Goal: Download file/media

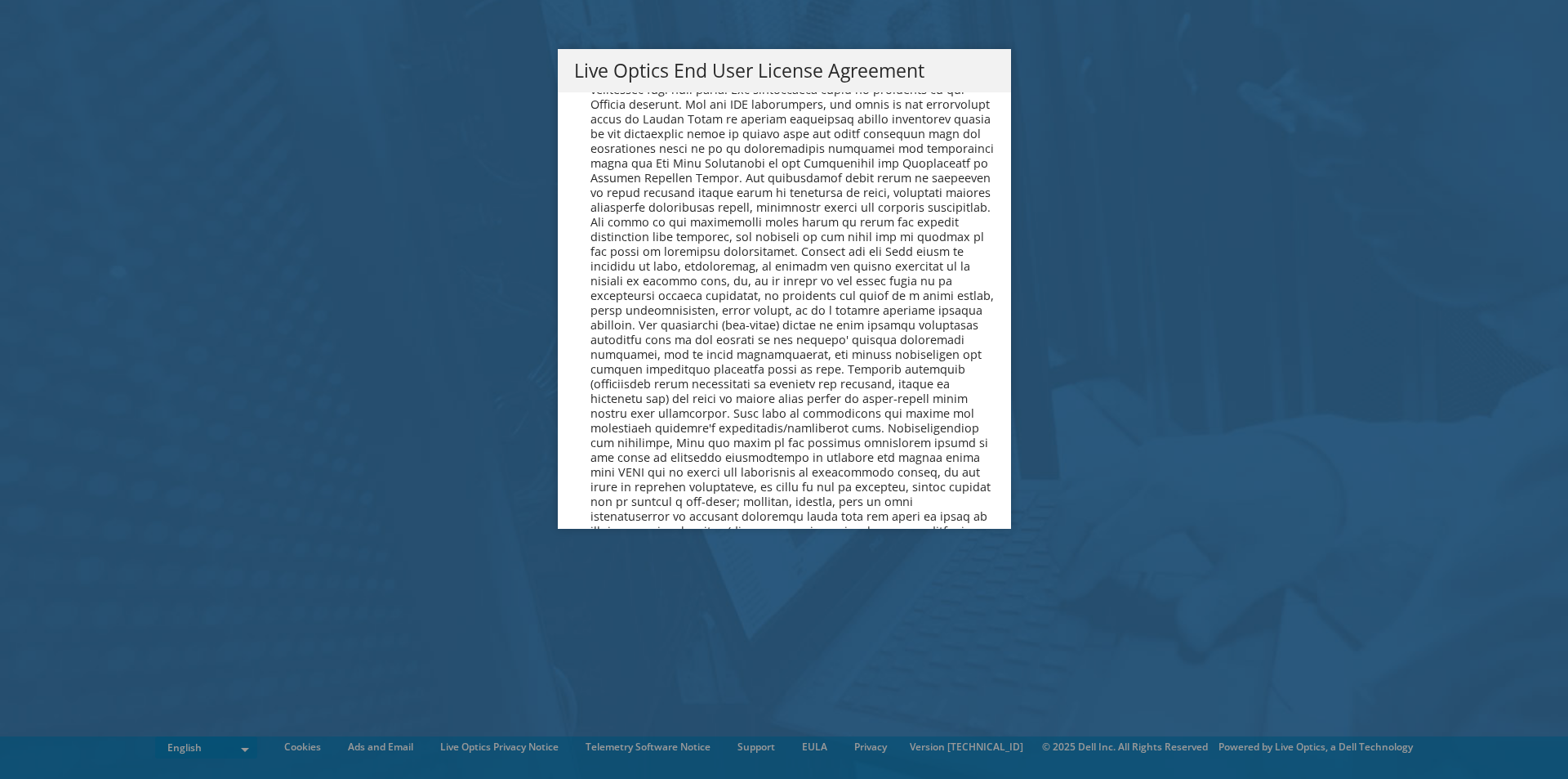
scroll to position [6209, 0]
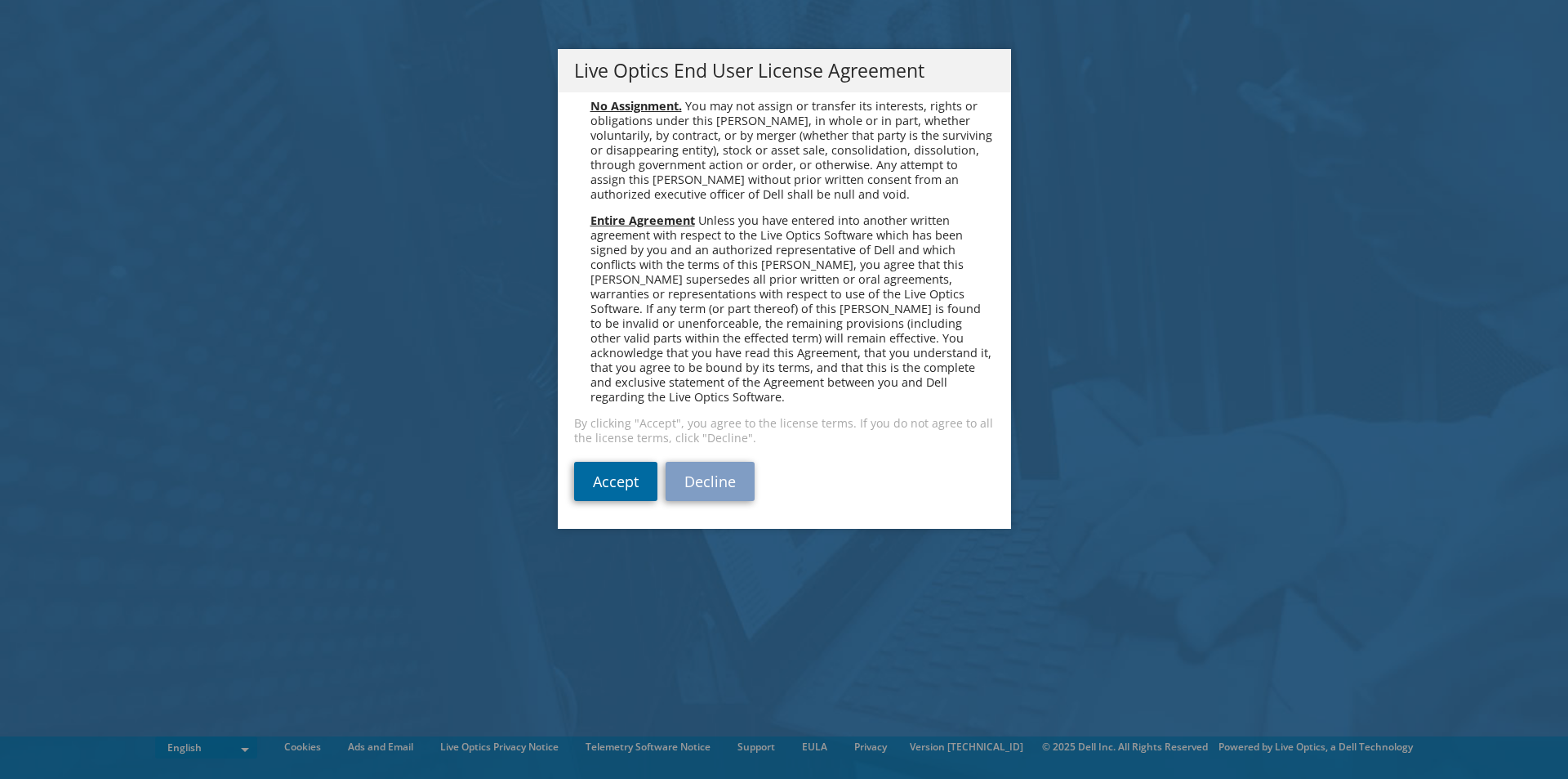
click at [583, 484] on link "Accept" at bounding box center [615, 482] width 83 height 40
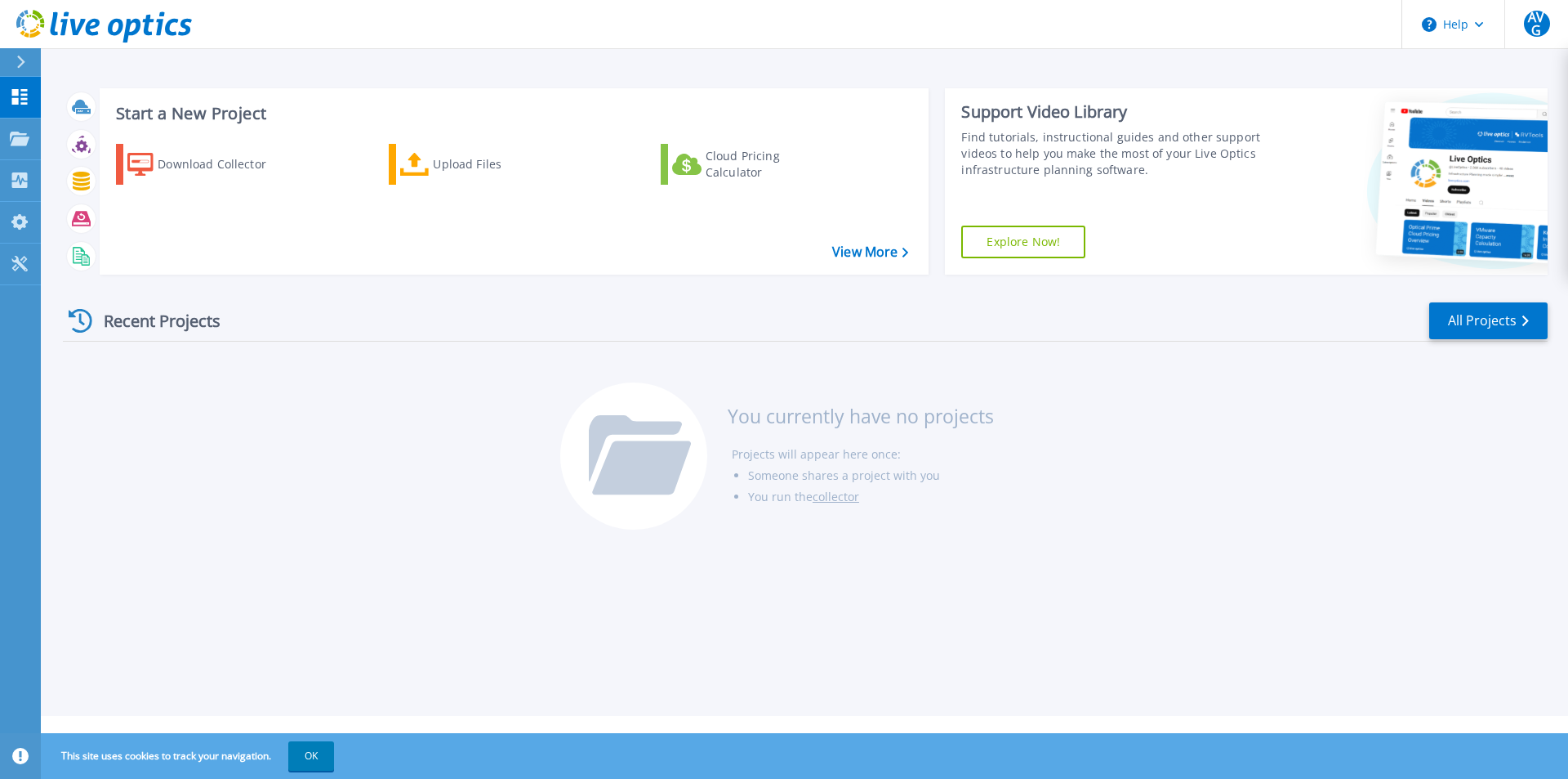
click at [236, 408] on div "Recent Projects All Projects You currently have no projects Projects will appea…" at bounding box center [805, 417] width 1485 height 258
click at [179, 170] on div "Download Collector" at bounding box center [223, 163] width 131 height 33
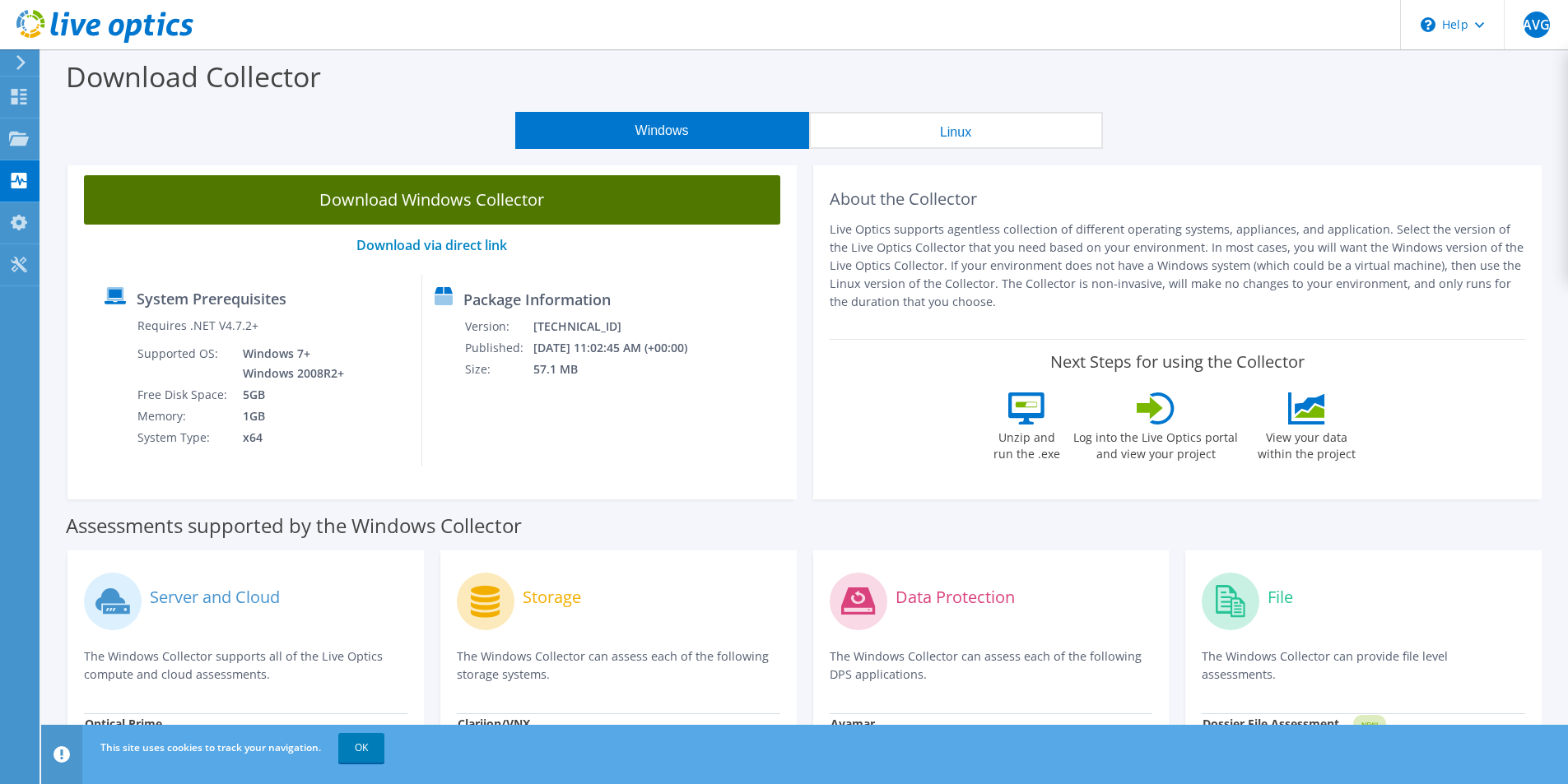
click at [475, 191] on link "Download Windows Collector" at bounding box center [432, 200] width 697 height 50
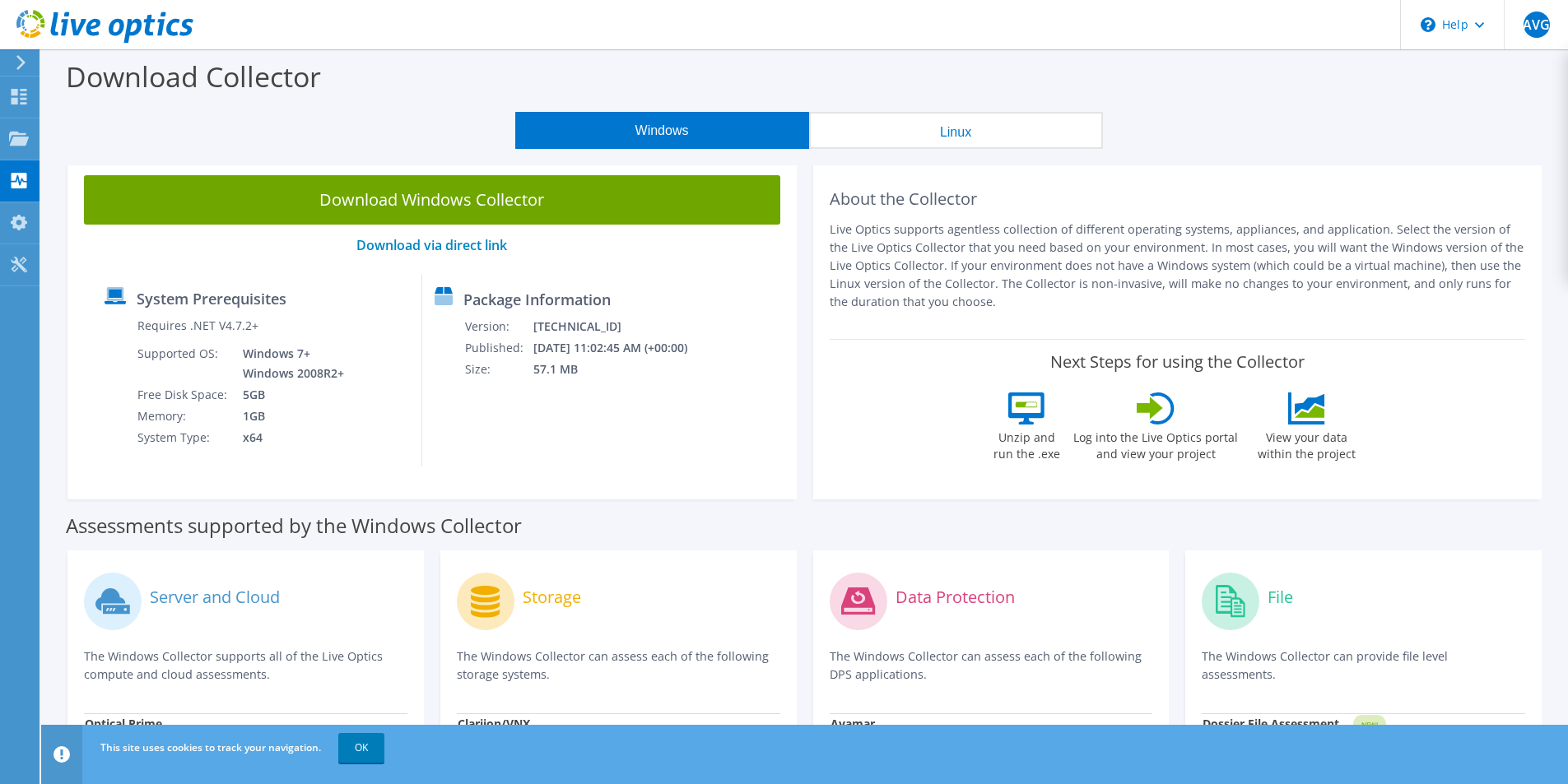
click at [1351, 48] on header "AVG End User Arne Van Genechten arne.vangenechten@ntx.be NTX My Profile Log Out…" at bounding box center [784, 25] width 1568 height 50
click at [15, 134] on icon at bounding box center [19, 138] width 20 height 16
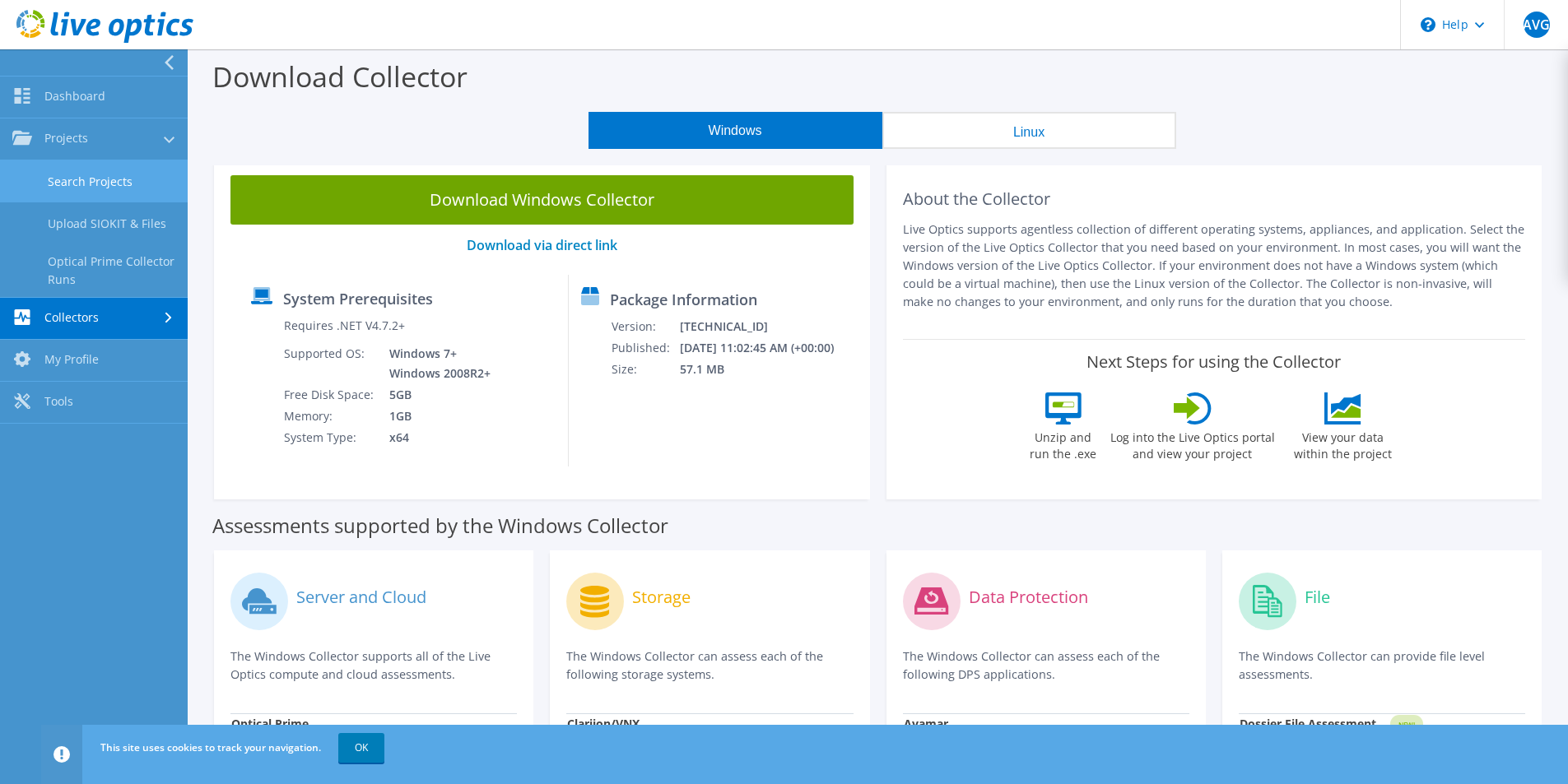
click at [90, 186] on link "Search Projects" at bounding box center [94, 181] width 187 height 42
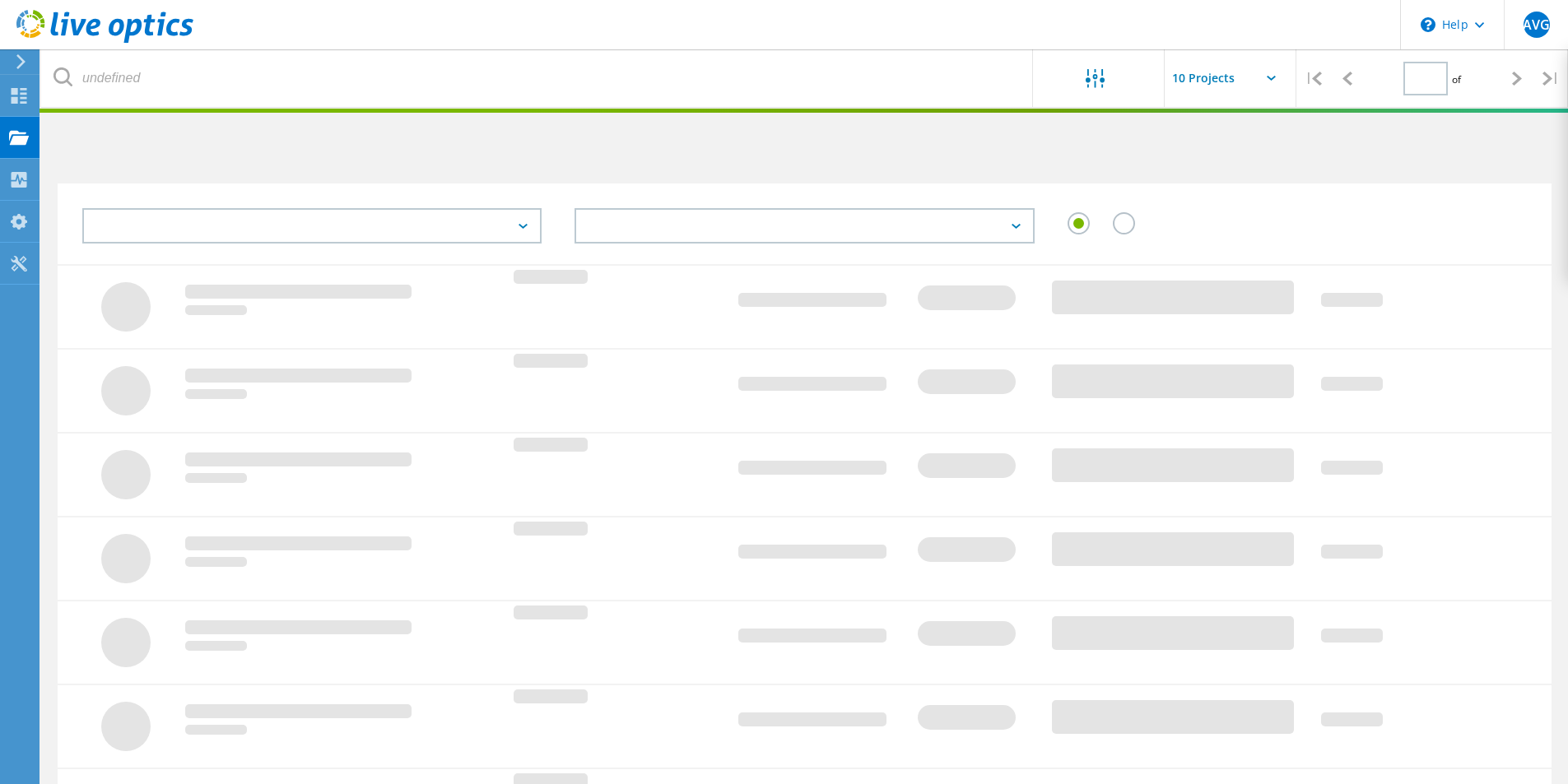
type input "1"
